Goal: Task Accomplishment & Management: Manage account settings

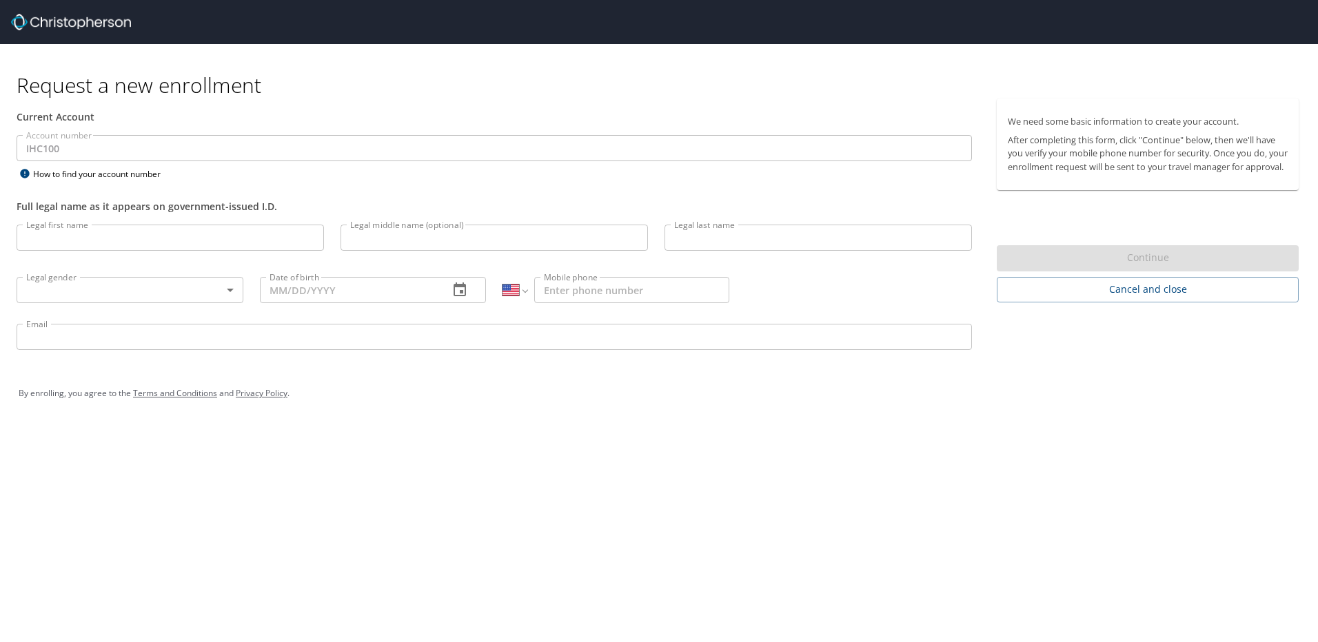
select select "US"
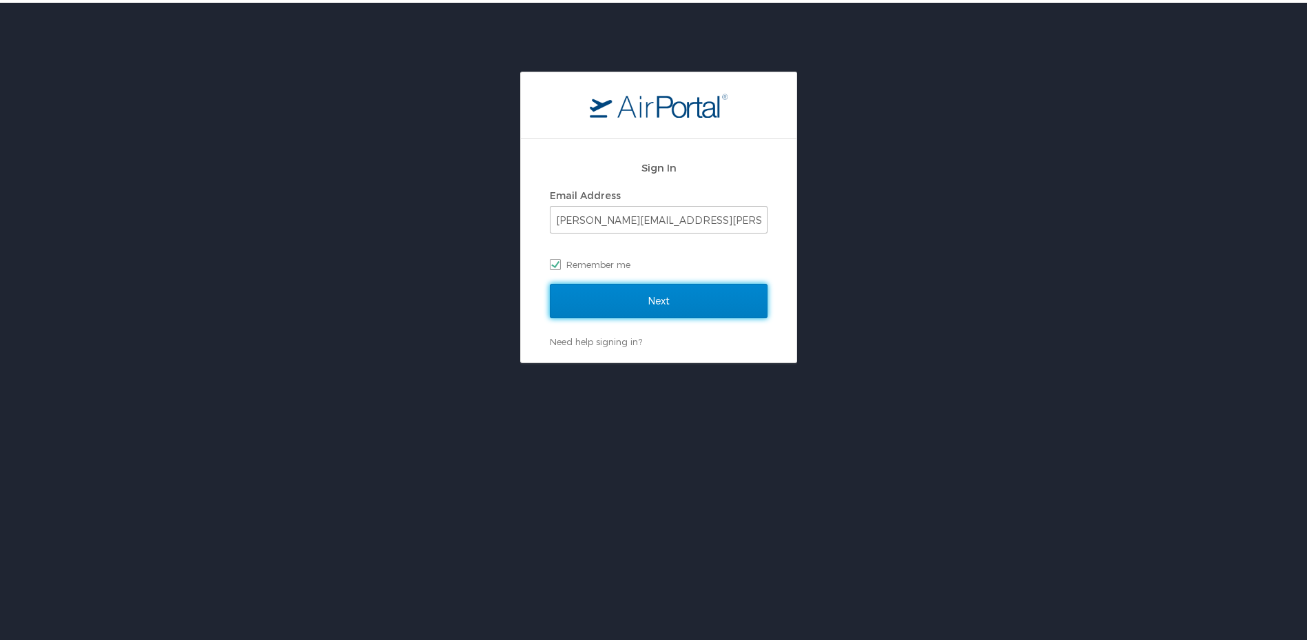
click at [652, 298] on input "Next" at bounding box center [659, 298] width 218 height 34
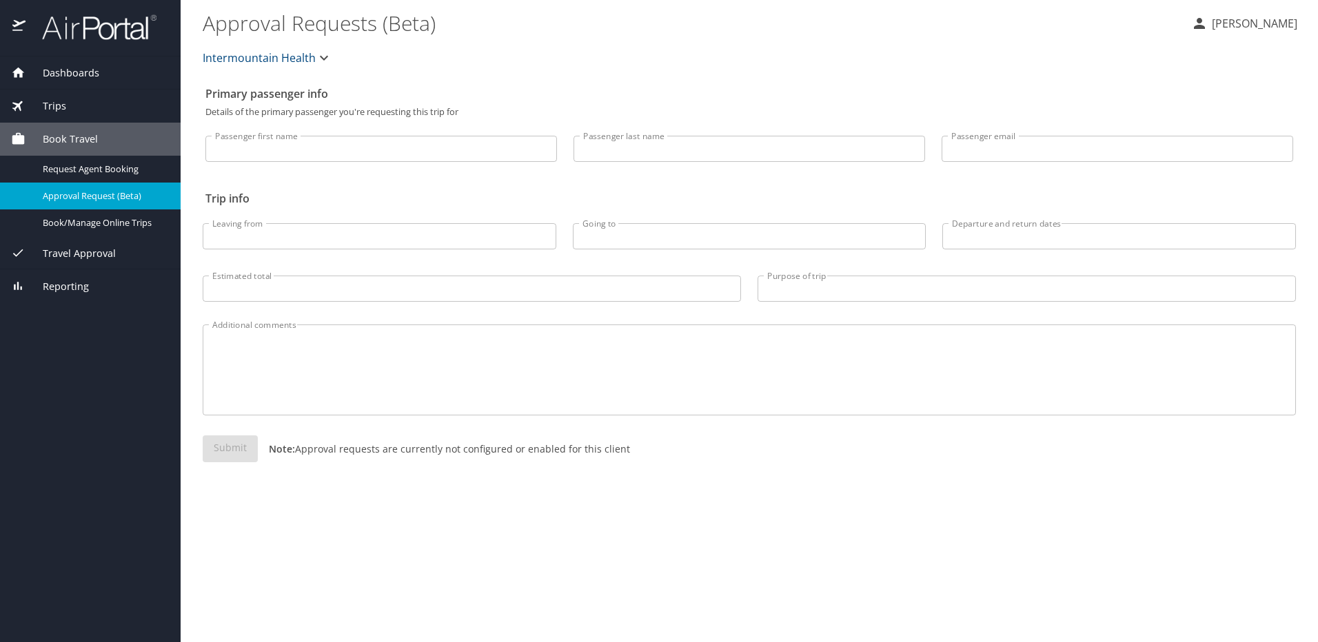
click at [61, 74] on span "Dashboards" at bounding box center [62, 72] width 74 height 15
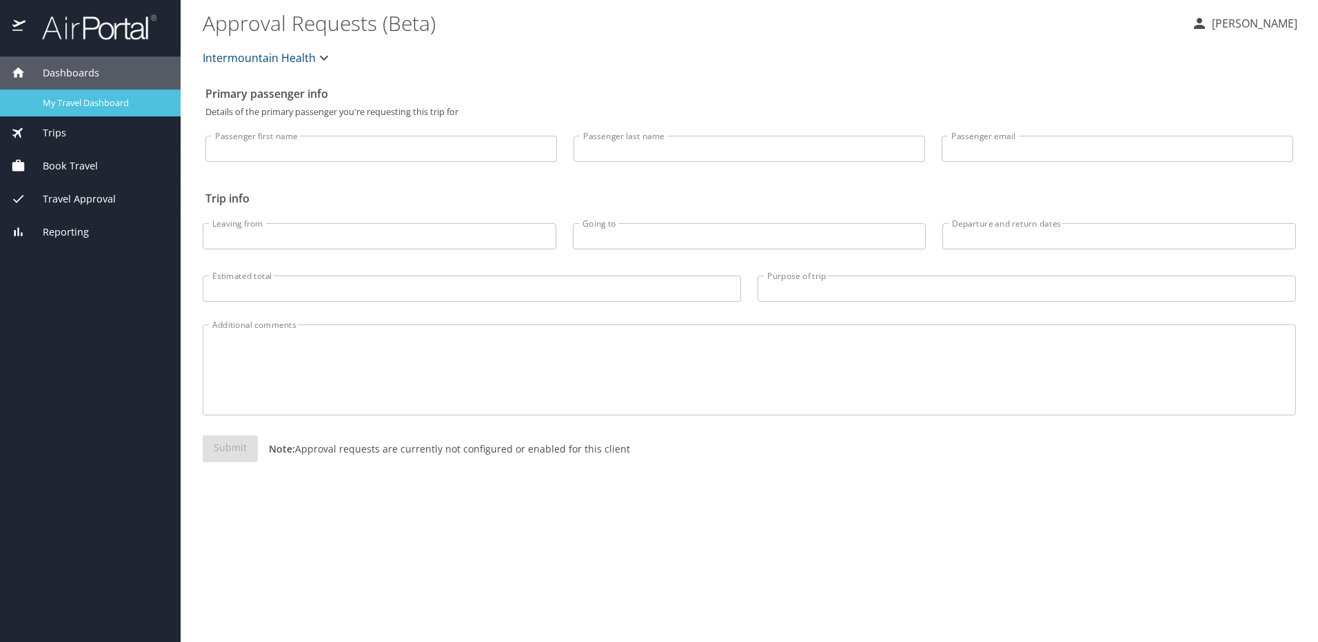
click at [65, 94] on link "My Travel Dashboard" at bounding box center [90, 103] width 181 height 27
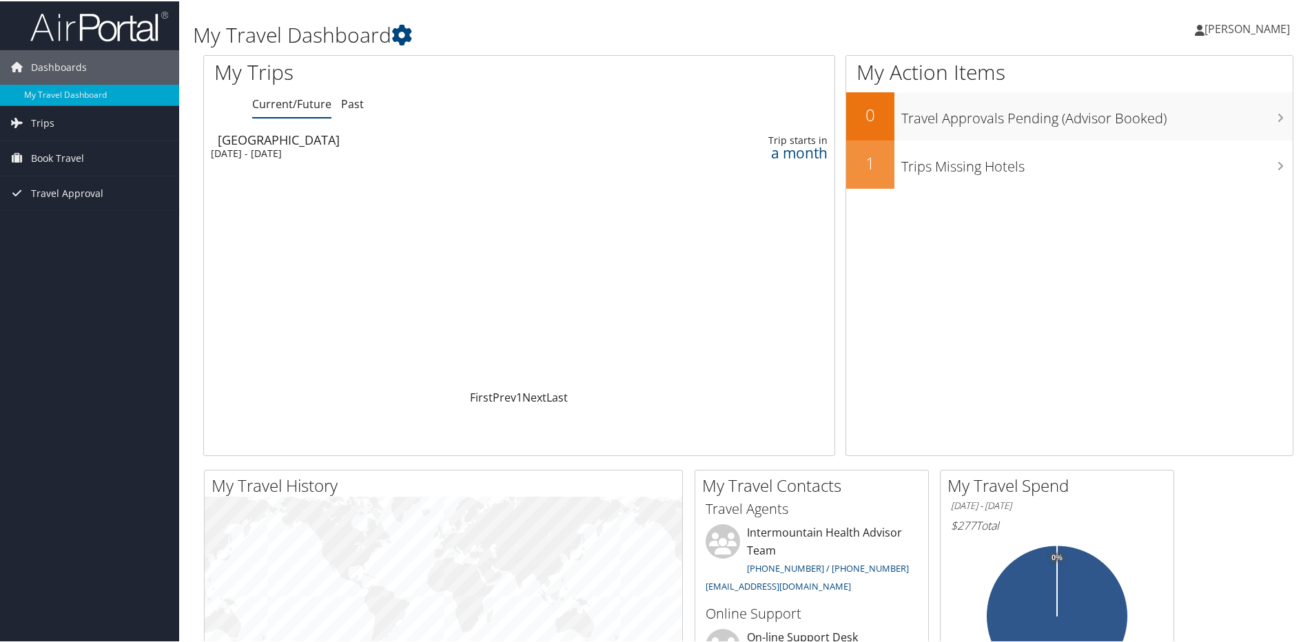
click at [1222, 22] on span "[PERSON_NAME]" at bounding box center [1247, 27] width 85 height 15
click at [1147, 122] on link "View Travel Profile" at bounding box center [1211, 122] width 154 height 23
click at [52, 65] on span "Dashboards" at bounding box center [59, 66] width 56 height 34
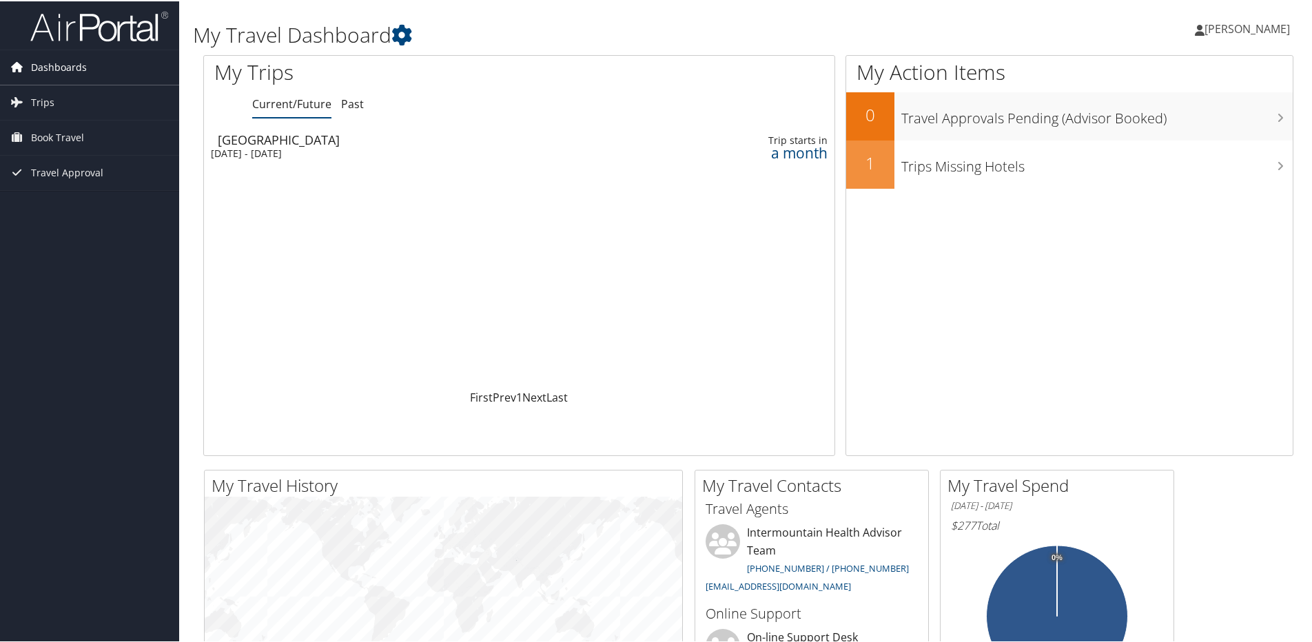
click at [52, 65] on span "Dashboards" at bounding box center [59, 66] width 56 height 34
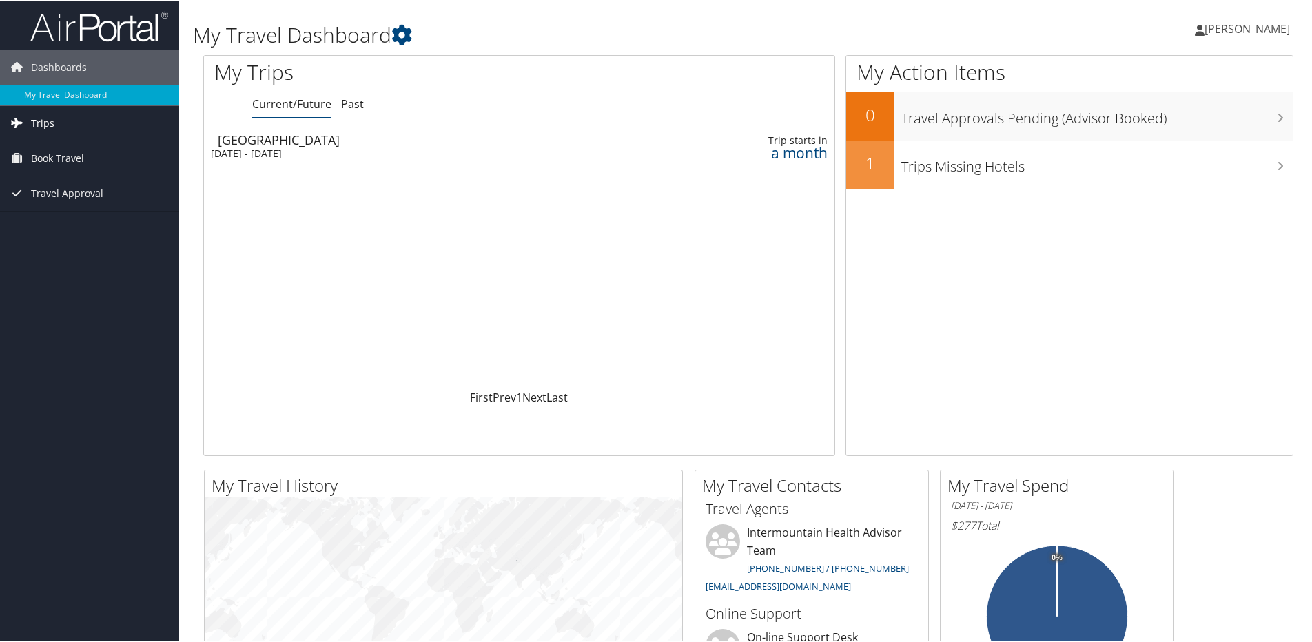
click at [43, 121] on span "Trips" at bounding box center [42, 122] width 23 height 34
click at [1216, 29] on span "[PERSON_NAME]" at bounding box center [1247, 27] width 85 height 15
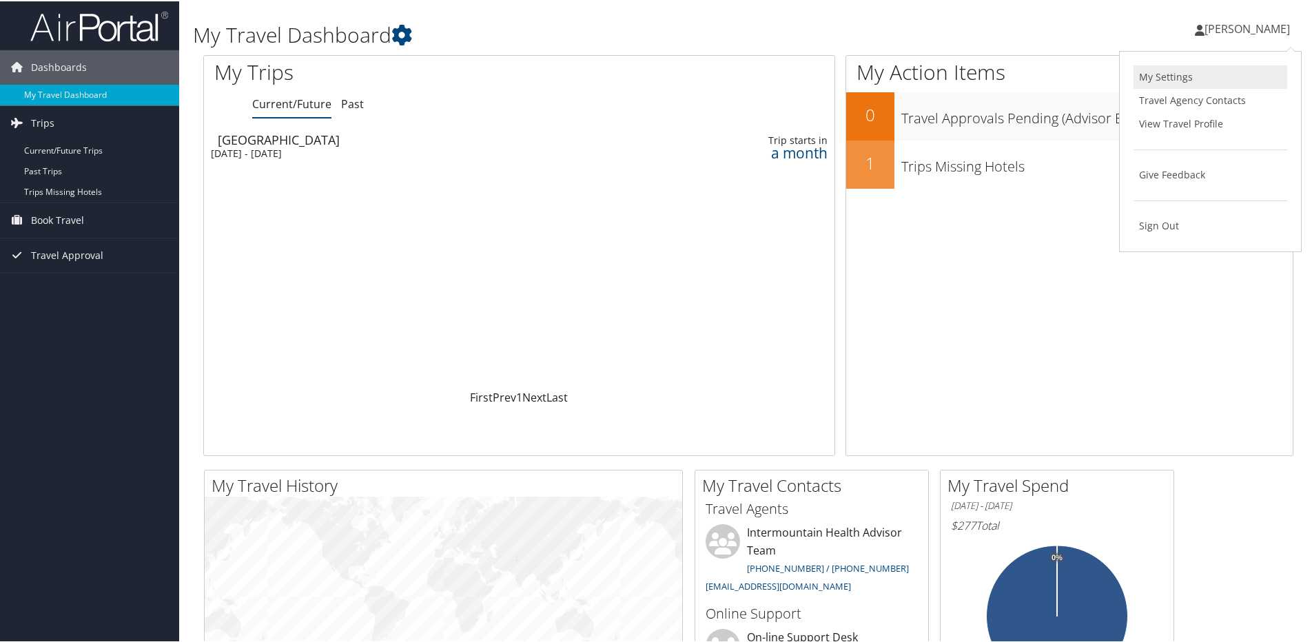
click at [1166, 73] on link "My Settings" at bounding box center [1211, 75] width 154 height 23
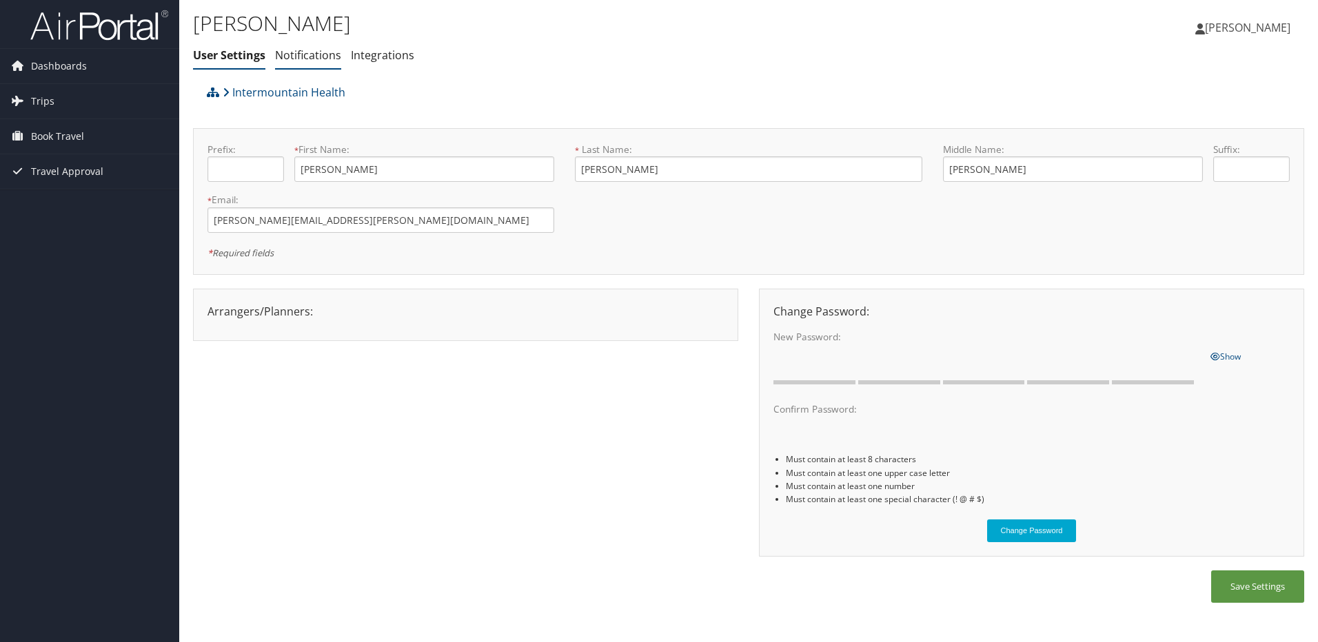
click at [304, 53] on link "Notifications" at bounding box center [308, 55] width 66 height 15
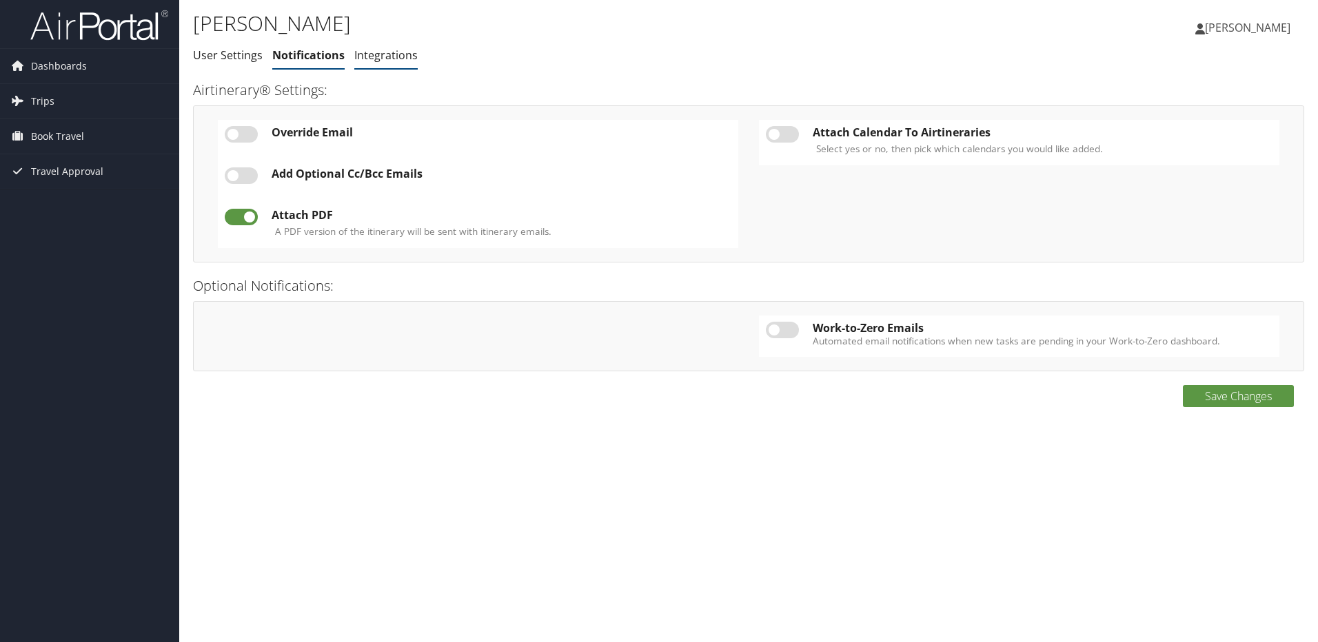
click at [366, 57] on link "Integrations" at bounding box center [385, 55] width 63 height 15
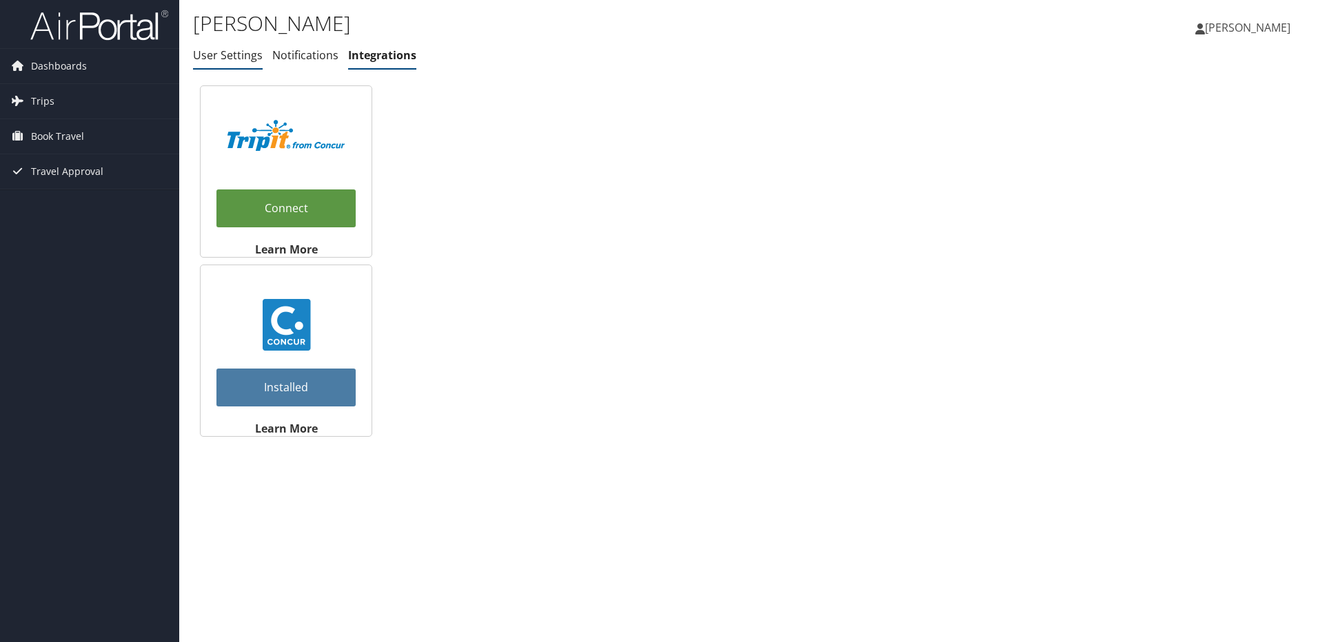
click at [221, 59] on link "User Settings" at bounding box center [228, 55] width 70 height 15
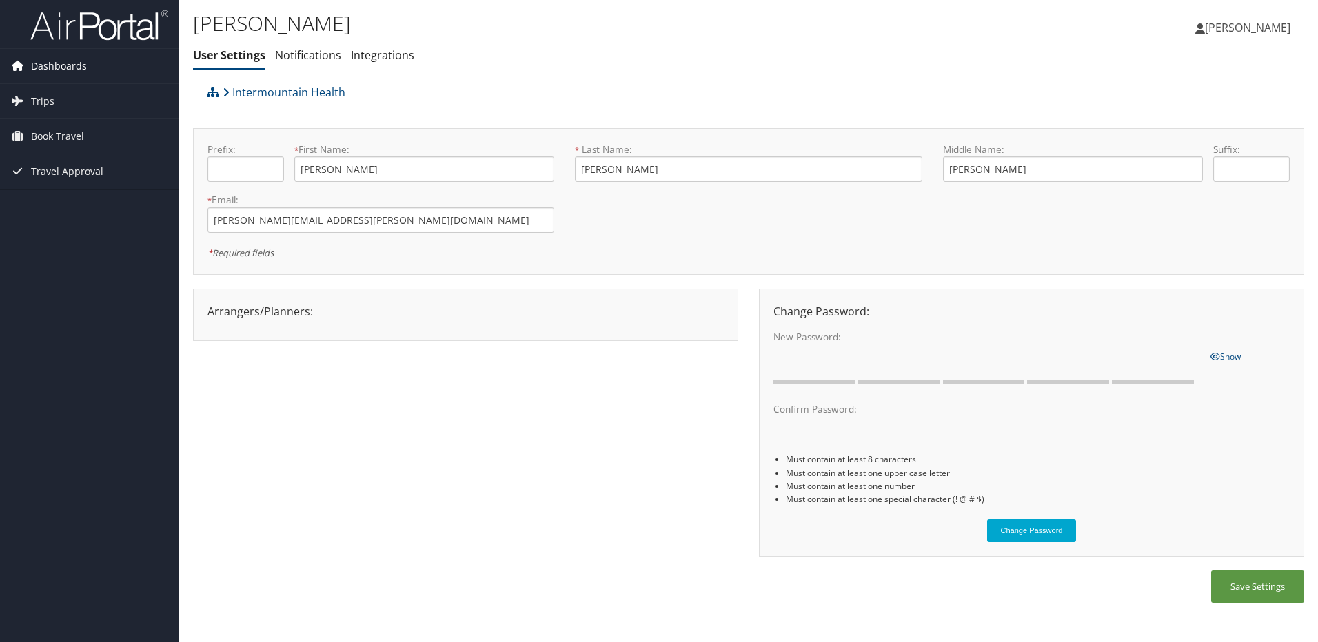
click at [48, 65] on span "Dashboards" at bounding box center [59, 66] width 56 height 34
click at [54, 63] on span "Dashboards" at bounding box center [59, 66] width 56 height 34
click at [293, 24] on h1 "[PERSON_NAME]" at bounding box center [563, 23] width 741 height 29
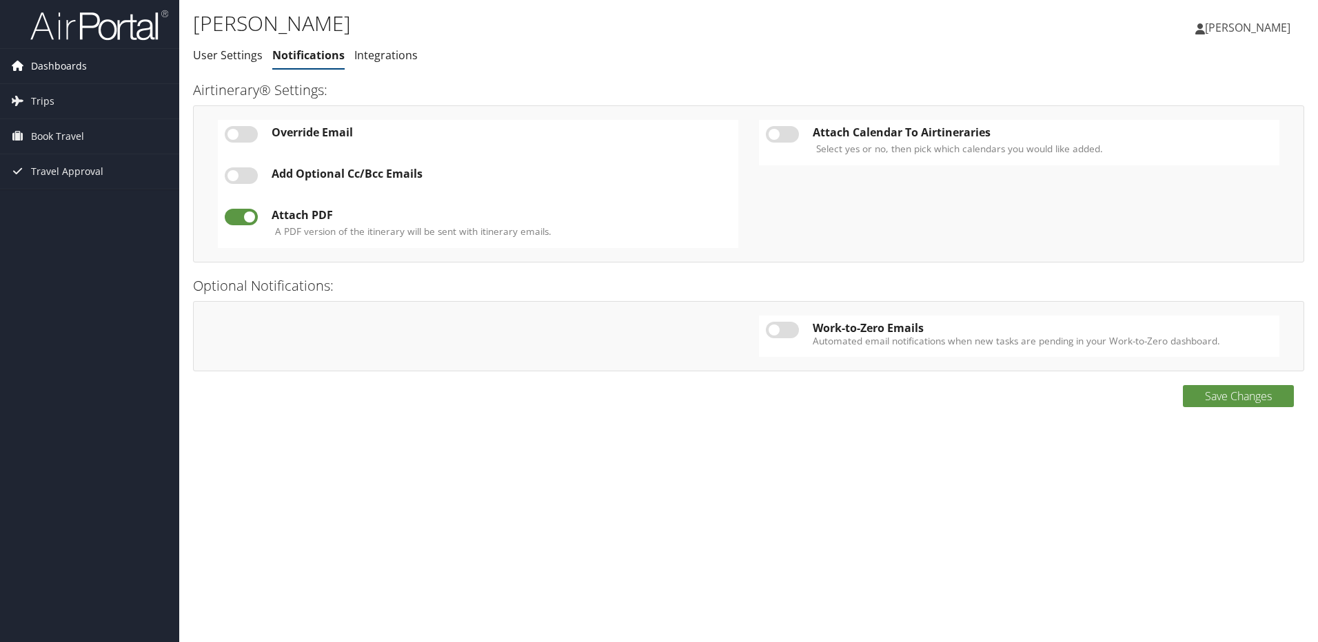
click at [54, 61] on span "Dashboards" at bounding box center [59, 66] width 56 height 34
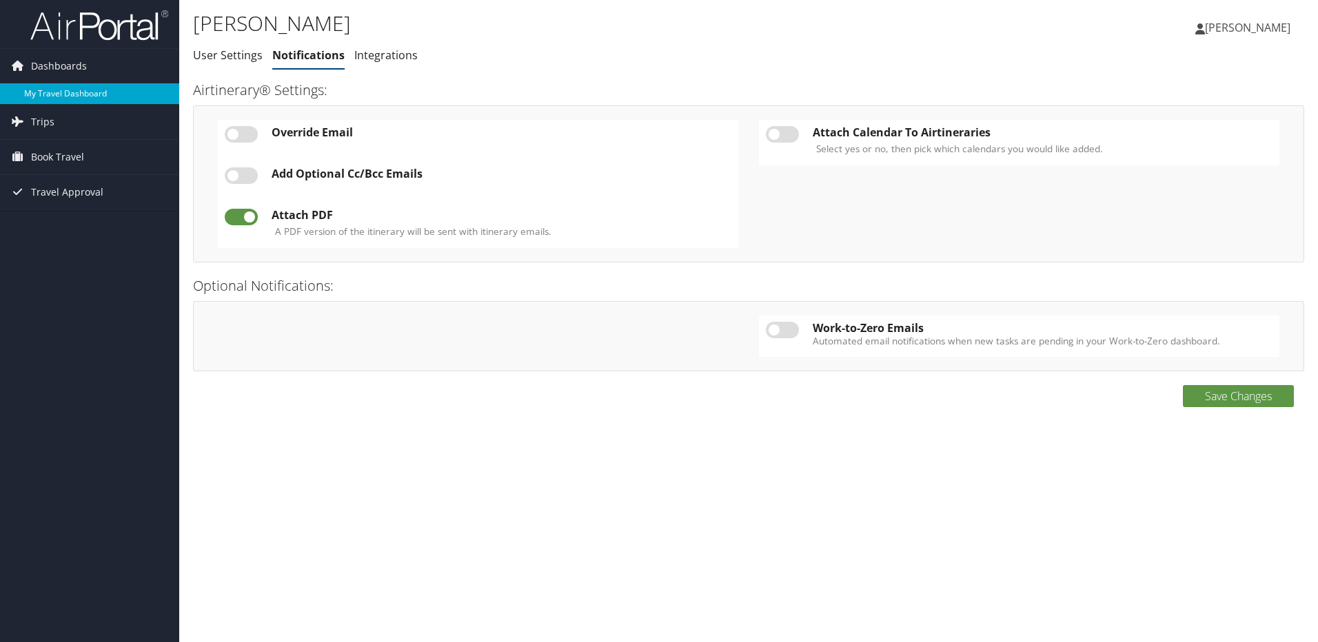
click at [56, 89] on link "My Travel Dashboard" at bounding box center [89, 93] width 179 height 21
